Goal: Navigation & Orientation: Find specific page/section

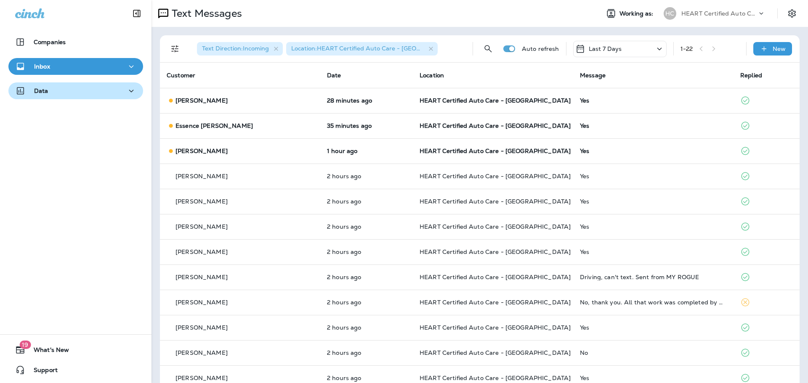
click at [68, 91] on div "Data" at bounding box center [75, 91] width 121 height 11
click at [79, 66] on div "Inbox" at bounding box center [75, 66] width 121 height 11
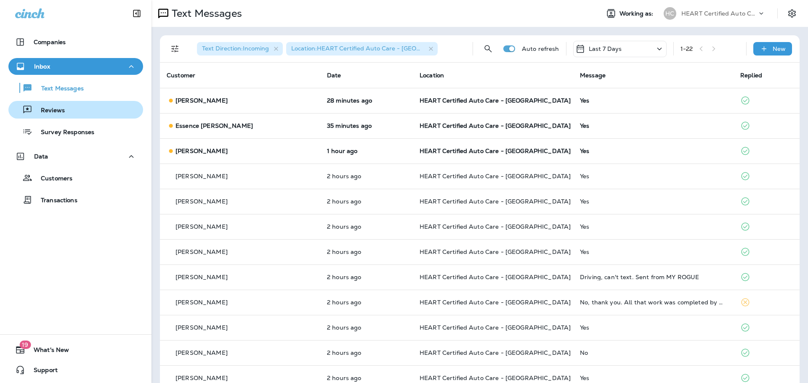
click at [64, 107] on div "Reviews" at bounding box center [76, 110] width 128 height 13
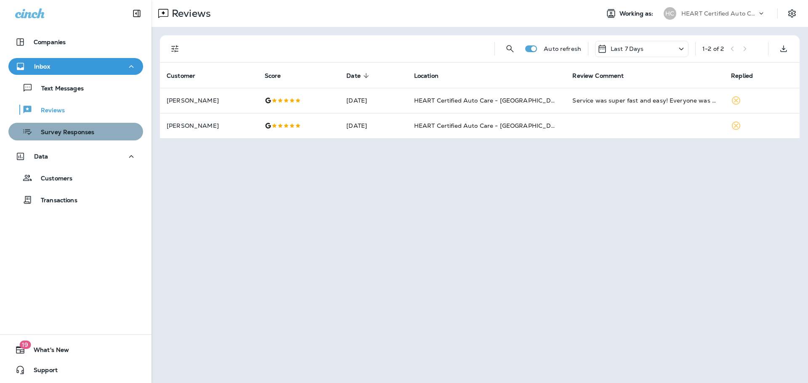
click at [74, 135] on p "Survey Responses" at bounding box center [63, 133] width 62 height 8
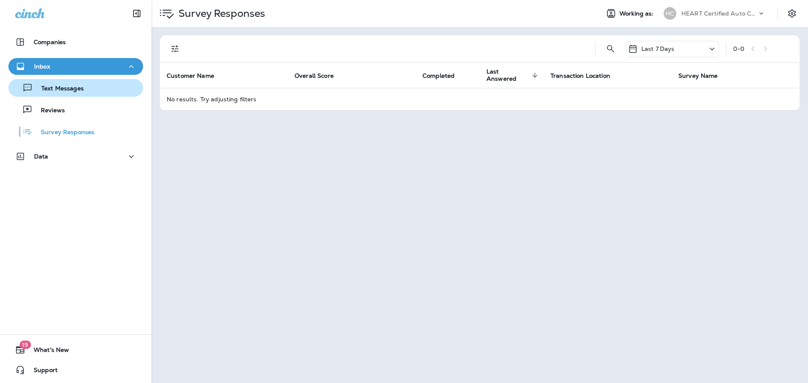
click at [68, 91] on p "Text Messages" at bounding box center [58, 89] width 51 height 8
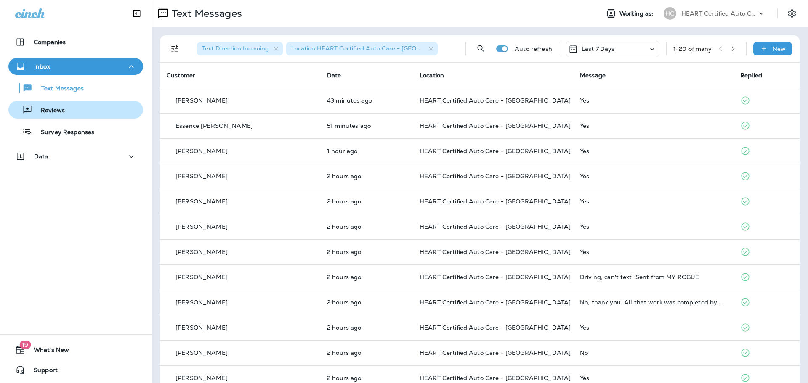
click at [51, 104] on div "Reviews" at bounding box center [38, 110] width 53 height 13
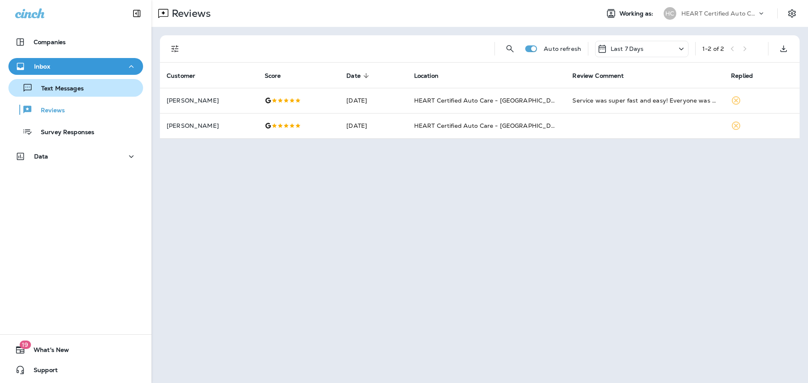
click at [52, 96] on button "Text Messages" at bounding box center [75, 88] width 135 height 18
